Goal: Find specific fact: Find specific fact

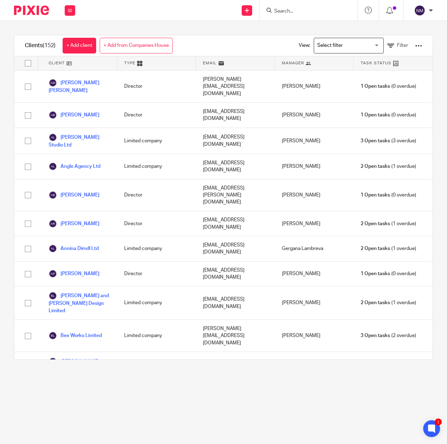
click at [286, 11] on input "Search" at bounding box center [305, 11] width 63 height 6
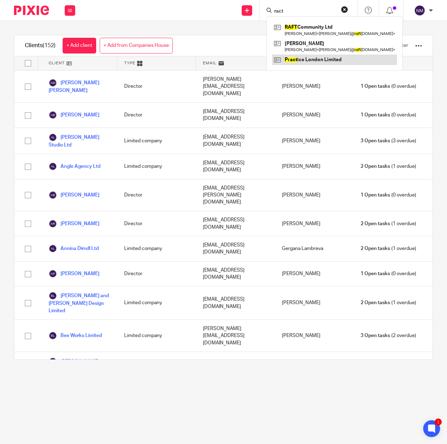
type input "ract"
click at [293, 56] on link at bounding box center [334, 60] width 125 height 10
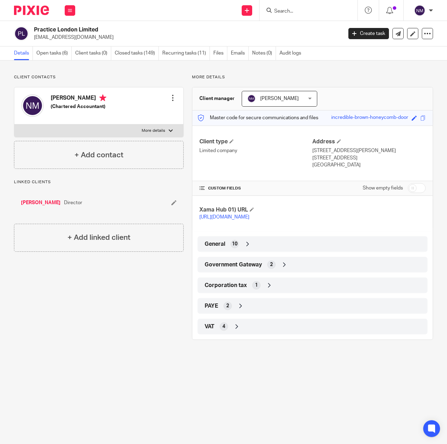
click at [218, 333] on div "VAT 4" at bounding box center [312, 327] width 219 height 12
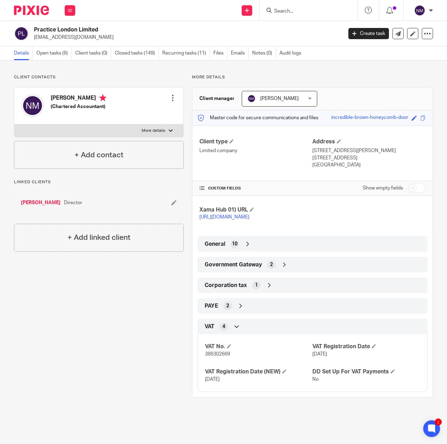
click at [211, 357] on span "389302669" at bounding box center [217, 354] width 25 height 5
copy span "389302669"
